Goal: Task Accomplishment & Management: Manage account settings

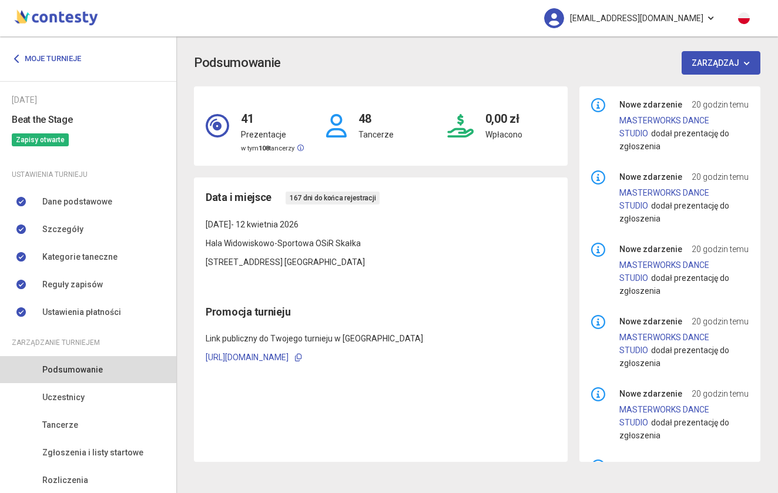
scroll to position [371, 0]
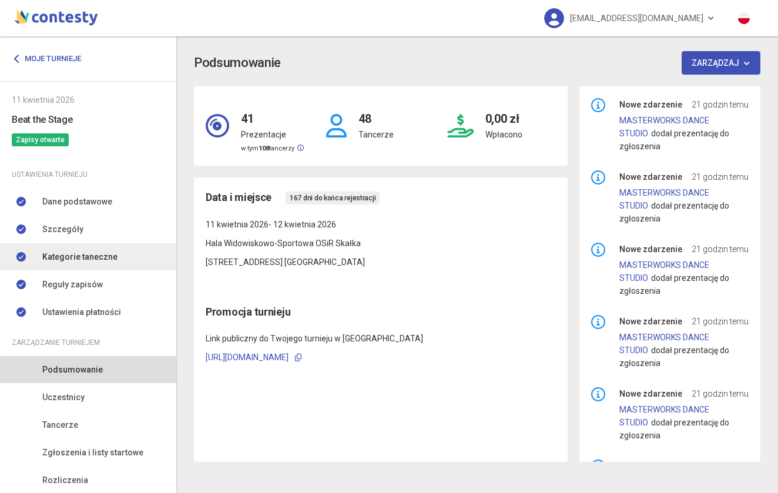
click at [96, 256] on span "Kategorie taneczne" at bounding box center [79, 256] width 75 height 13
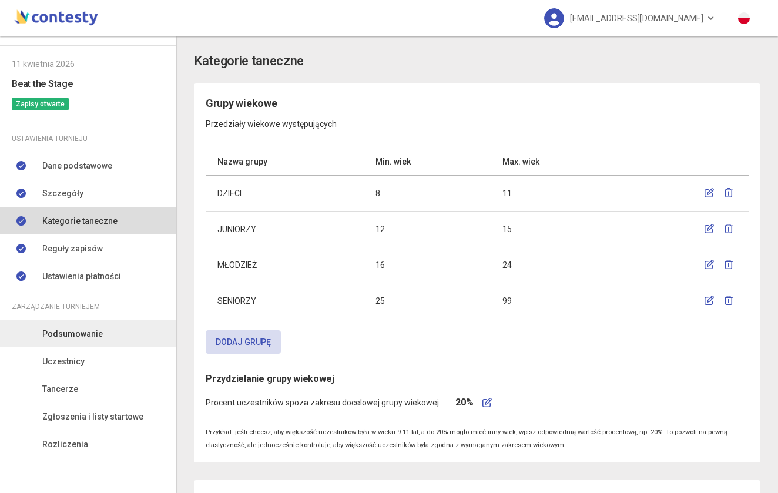
scroll to position [36, 0]
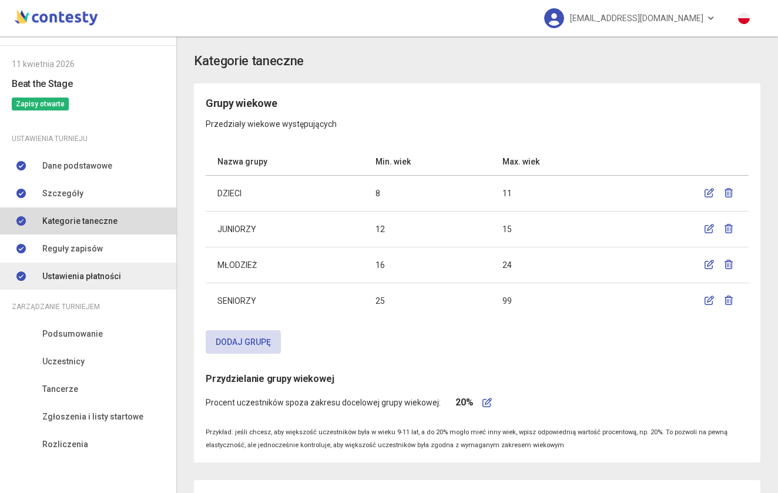
click at [91, 271] on span "Ustawienia płatności" at bounding box center [81, 276] width 79 height 13
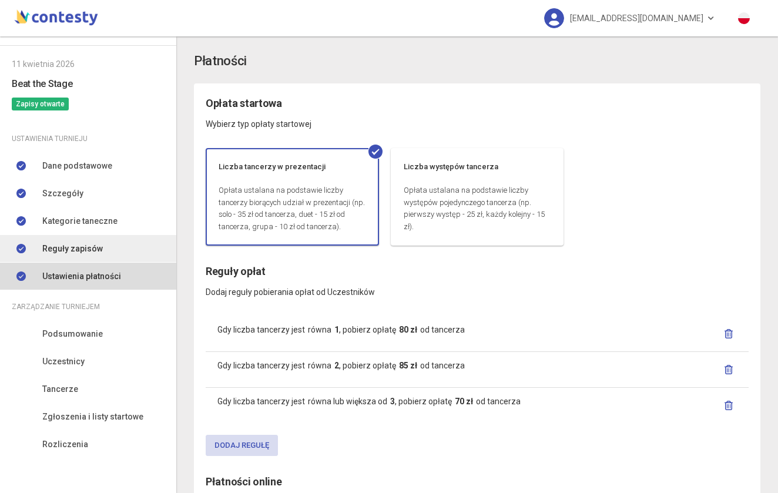
click at [89, 254] on span "Reguły zapisów" at bounding box center [72, 248] width 60 height 13
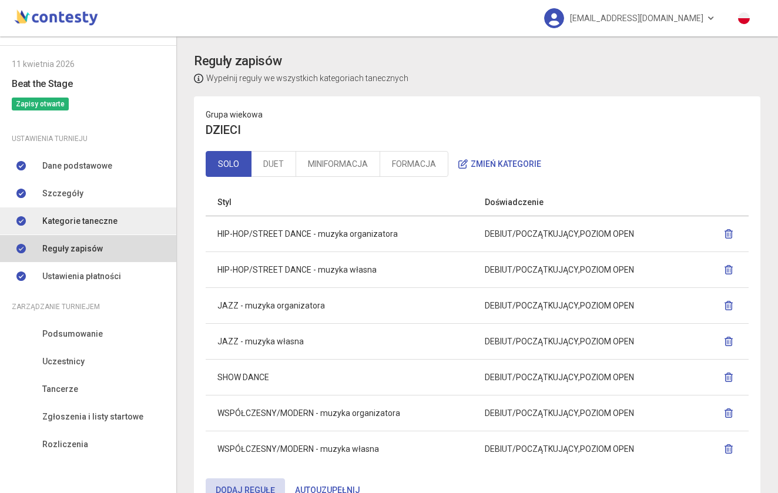
click at [78, 218] on span "Kategorie taneczne" at bounding box center [79, 220] width 75 height 13
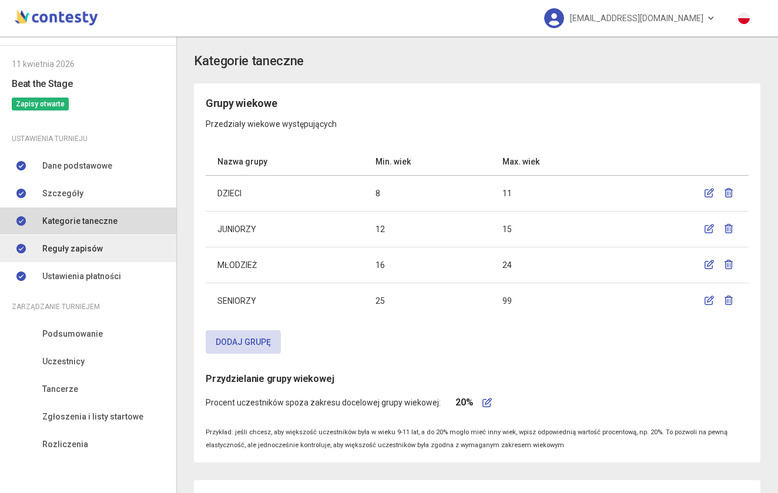
click at [78, 241] on link "Reguły zapisów" at bounding box center [88, 248] width 176 height 27
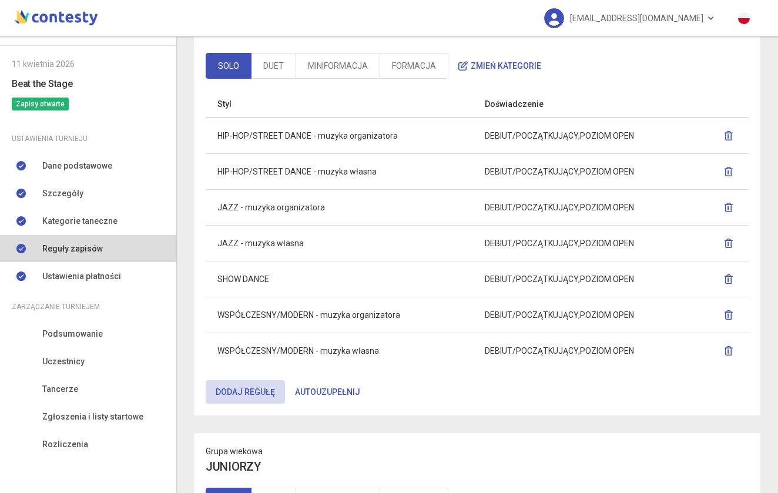
scroll to position [101, 0]
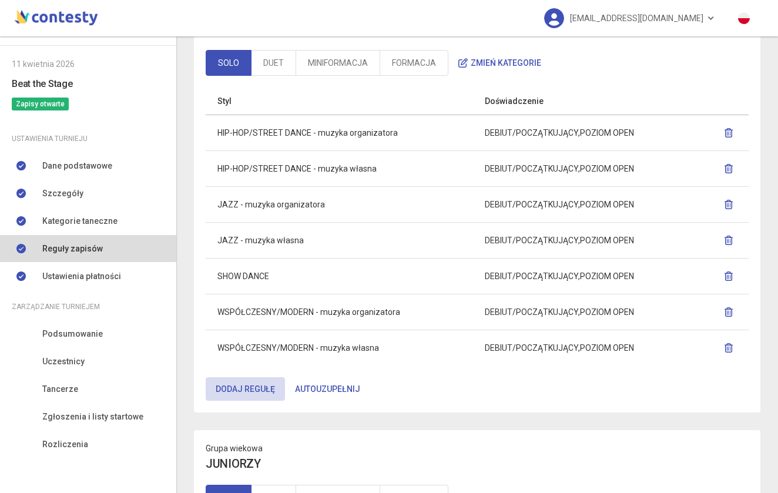
click at [476, 61] on button "Zmień kategorie" at bounding box center [499, 62] width 103 height 23
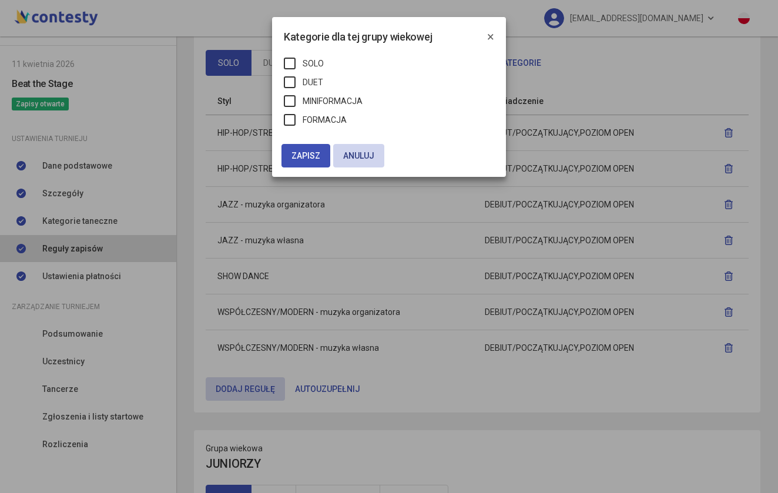
click at [356, 153] on link "Anuluj" at bounding box center [358, 155] width 51 height 23
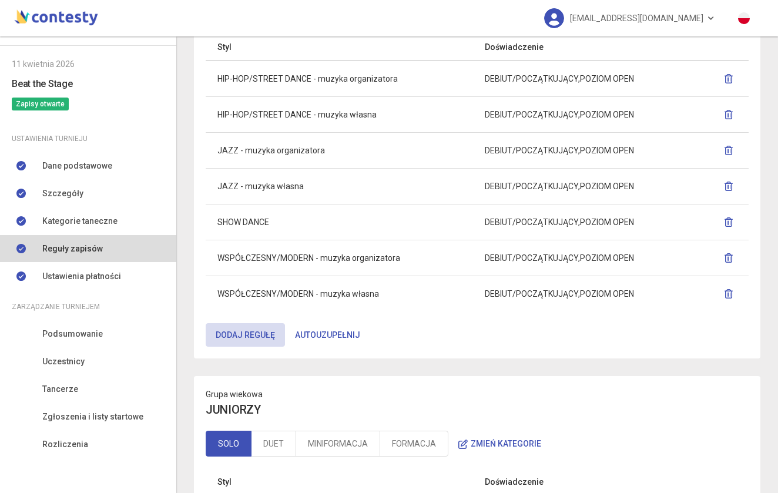
scroll to position [152, 0]
